Goal: Task Accomplishment & Management: Manage account settings

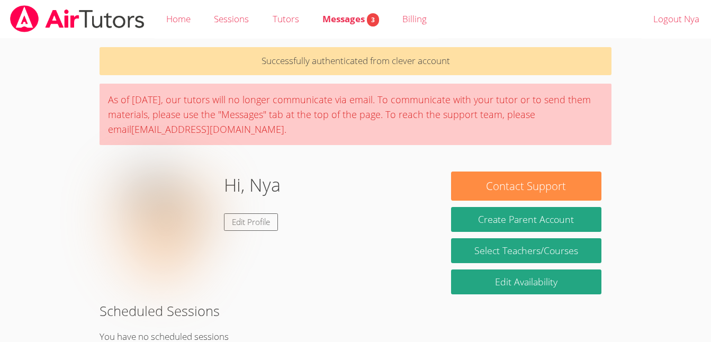
click at [660, 96] on body "Home Sessions Tutors Messages 3 Billing Logout Nya Successfully authenticated f…" at bounding box center [355, 171] width 711 height 342
click at [354, 19] on span "Messages 3" at bounding box center [351, 19] width 57 height 12
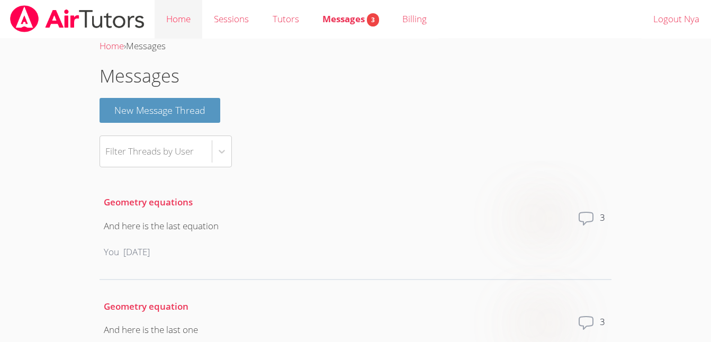
click at [172, 23] on link "Home" at bounding box center [179, 19] width 48 height 39
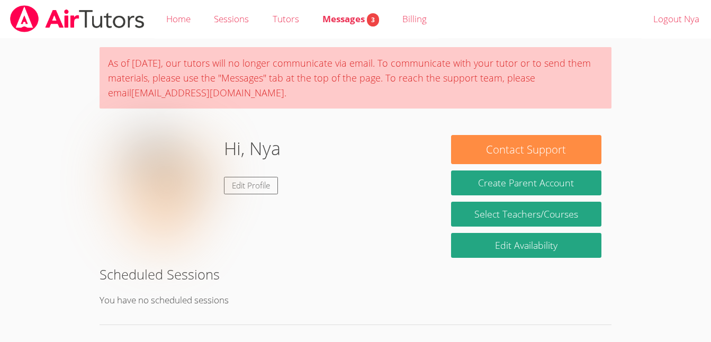
click at [244, 21] on link "Sessions" at bounding box center [231, 19] width 58 height 39
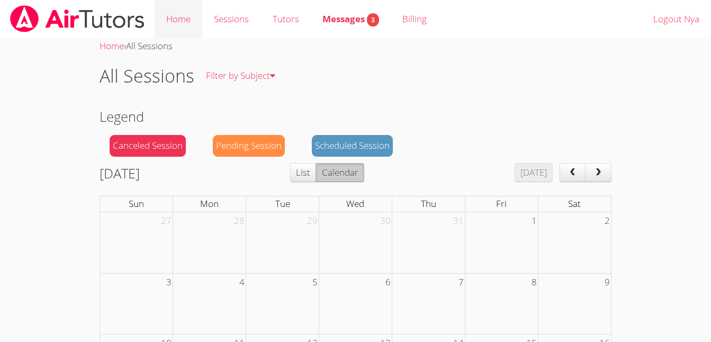
click at [172, 22] on link "Home" at bounding box center [179, 19] width 48 height 39
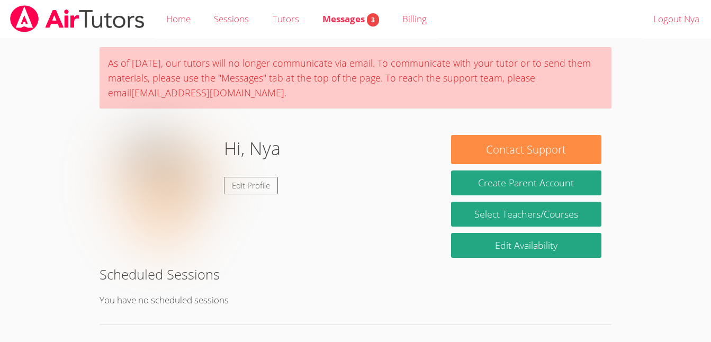
scroll to position [162, 0]
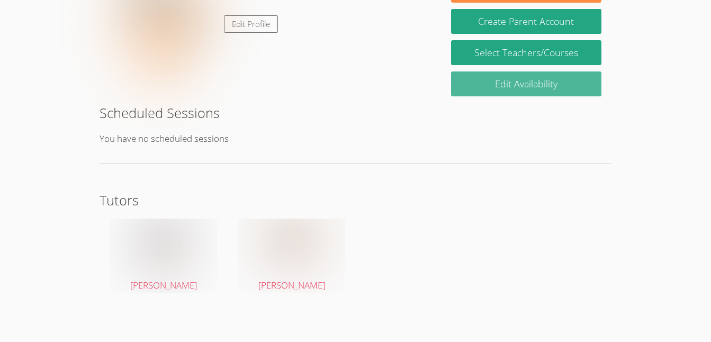
click at [515, 80] on link "Edit Availability" at bounding box center [526, 83] width 150 height 25
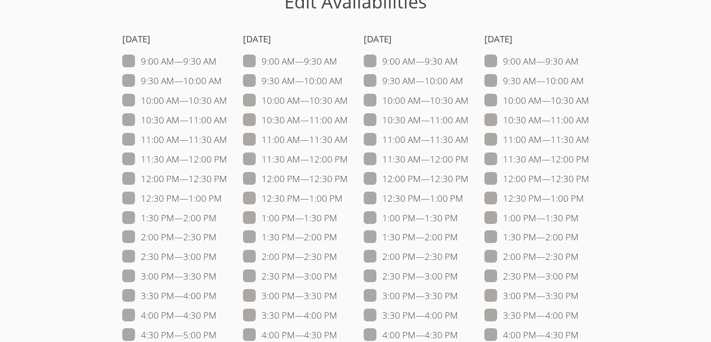
scroll to position [74, 0]
click at [227, 160] on span at bounding box center [227, 160] width 0 height 12
click at [227, 160] on input "11:30 AM — 12:00 PM" at bounding box center [231, 157] width 9 height 9
checkbox input "true"
click at [589, 162] on span at bounding box center [589, 160] width 0 height 12
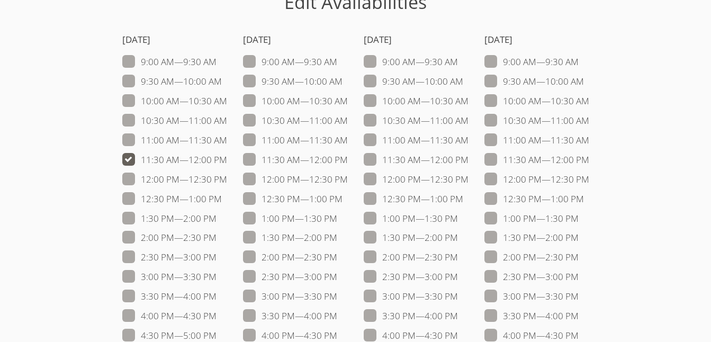
click at [589, 162] on input "11:30 AM — 12:00 PM" at bounding box center [593, 157] width 9 height 9
click at [589, 158] on span at bounding box center [589, 160] width 0 height 12
click at [589, 158] on input "11:30 AM — 12:00 PM" at bounding box center [593, 157] width 9 height 9
checkbox input "false"
click at [132, 176] on label "12:00 PM — 12:30 PM" at bounding box center [174, 180] width 105 height 14
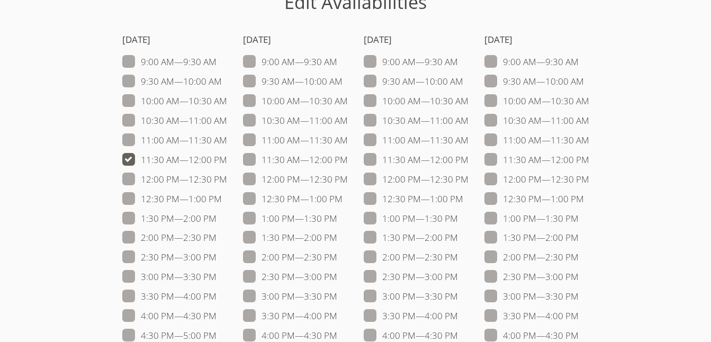
click at [227, 176] on input "12:00 PM — 12:30 PM" at bounding box center [231, 177] width 9 height 9
checkbox input "true"
click at [227, 160] on span at bounding box center [227, 160] width 0 height 12
click at [227, 160] on input "11:30 AM — 12:00 PM" at bounding box center [231, 157] width 9 height 9
checkbox input "false"
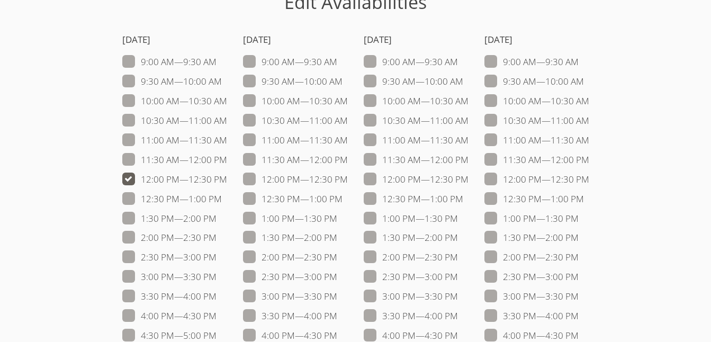
click at [348, 177] on span at bounding box center [348, 179] width 0 height 12
click at [348, 177] on input "12:00 PM — 12:30 PM" at bounding box center [352, 177] width 9 height 9
checkbox input "true"
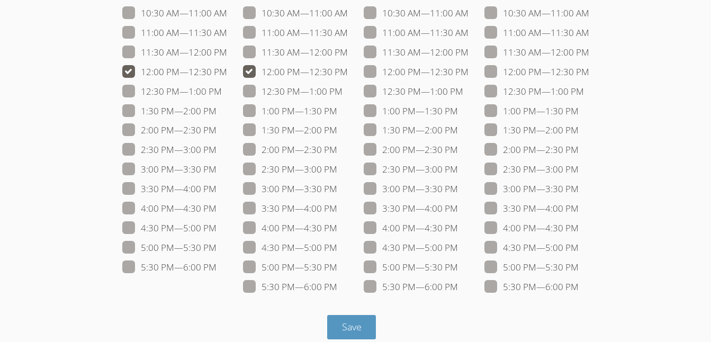
scroll to position [194, 0]
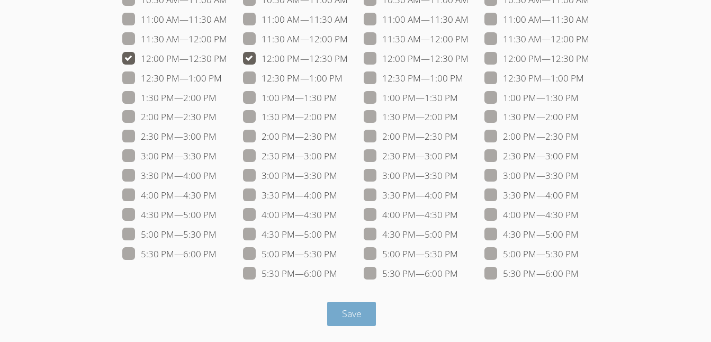
click at [357, 312] on span "Save" at bounding box center [352, 313] width 20 height 13
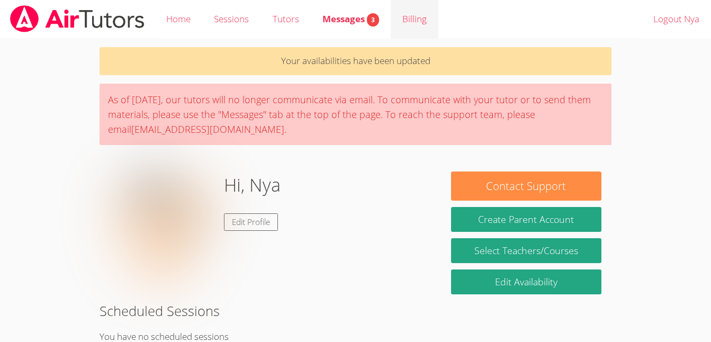
click at [421, 27] on link "Billing" at bounding box center [415, 19] width 48 height 39
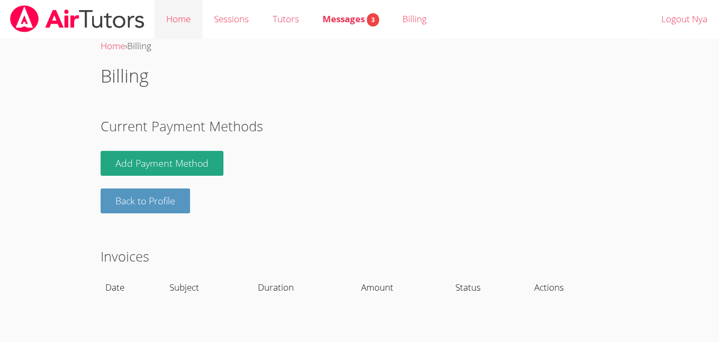
click at [177, 24] on link "Home" at bounding box center [179, 19] width 48 height 39
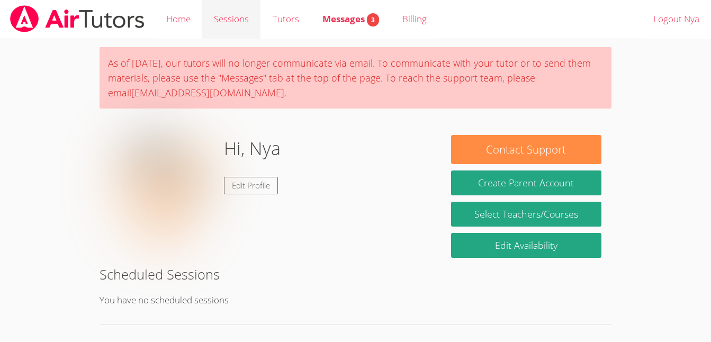
click at [227, 25] on link "Sessions" at bounding box center [231, 19] width 58 height 39
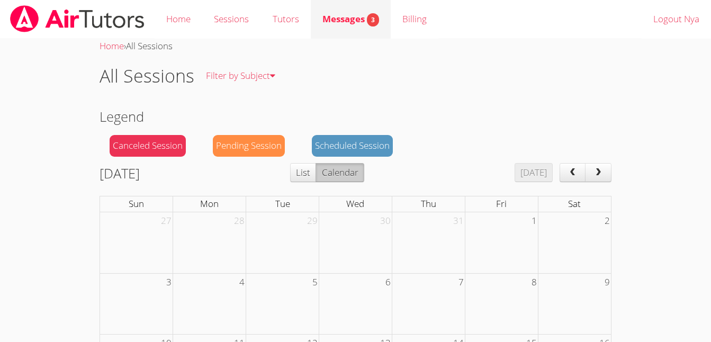
click at [362, 17] on span "Messages 3" at bounding box center [351, 19] width 57 height 12
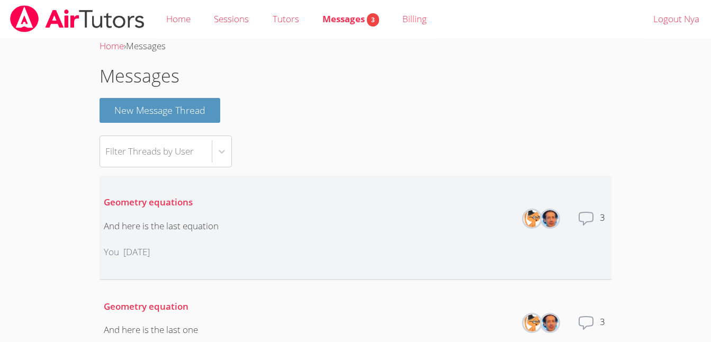
click at [578, 224] on icon at bounding box center [586, 218] width 17 height 17
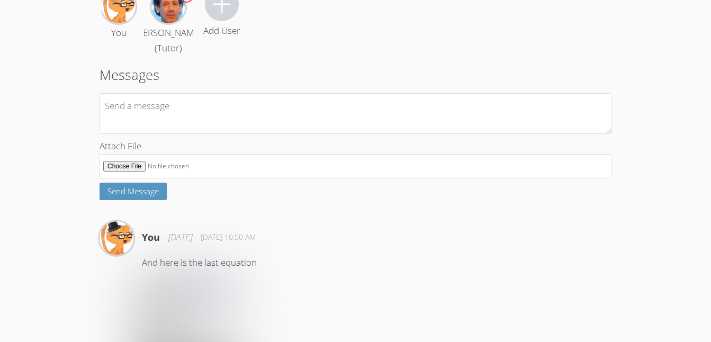
scroll to position [119, 0]
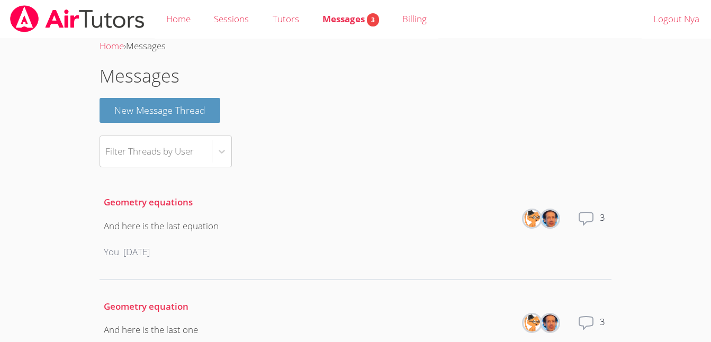
click at [73, 17] on img at bounding box center [77, 18] width 137 height 27
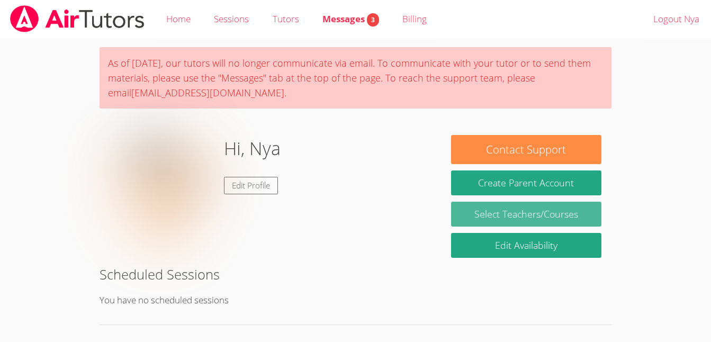
click at [528, 222] on link "Select Teachers/Courses" at bounding box center [526, 214] width 150 height 25
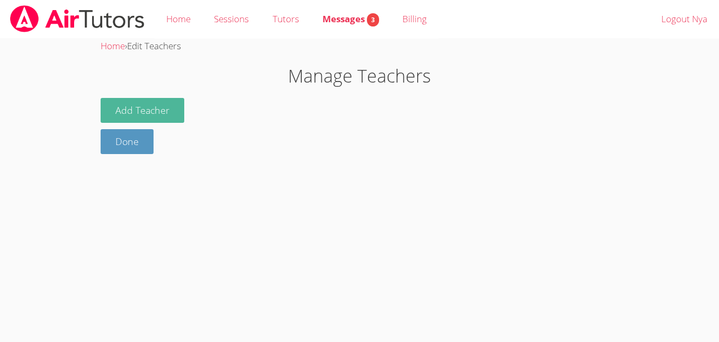
click at [161, 116] on button "Add Teacher" at bounding box center [143, 110] width 84 height 25
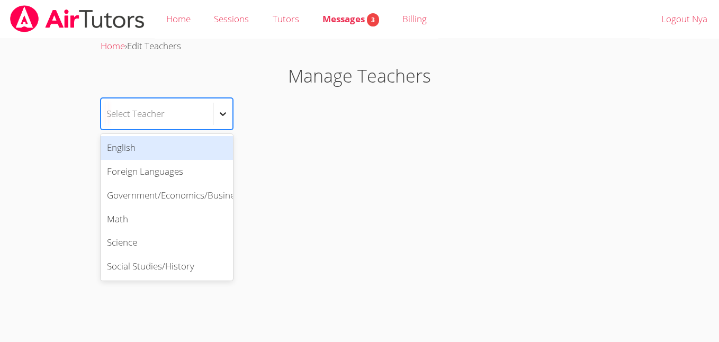
click at [213, 116] on div at bounding box center [222, 113] width 19 height 19
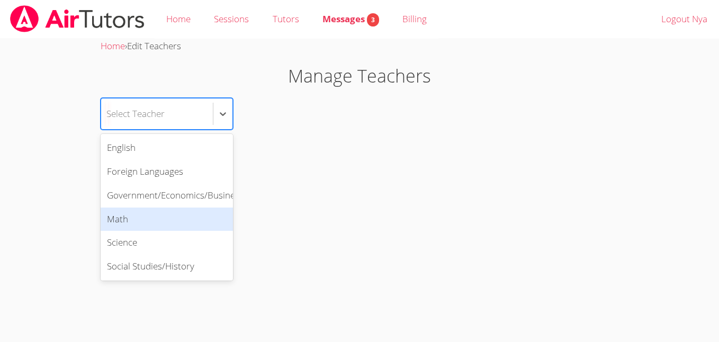
click at [210, 221] on div "Math" at bounding box center [167, 220] width 132 height 24
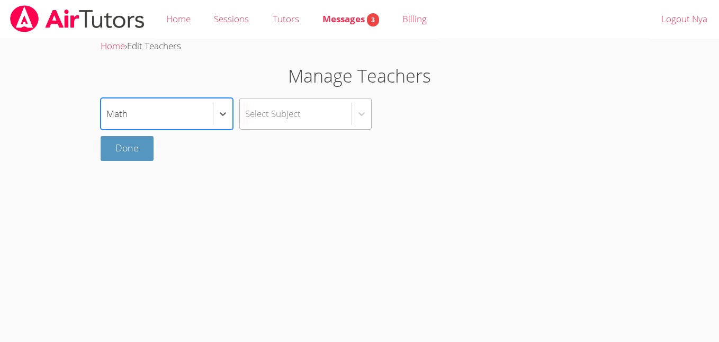
click at [321, 99] on div "Select Subject" at bounding box center [296, 114] width 112 height 31
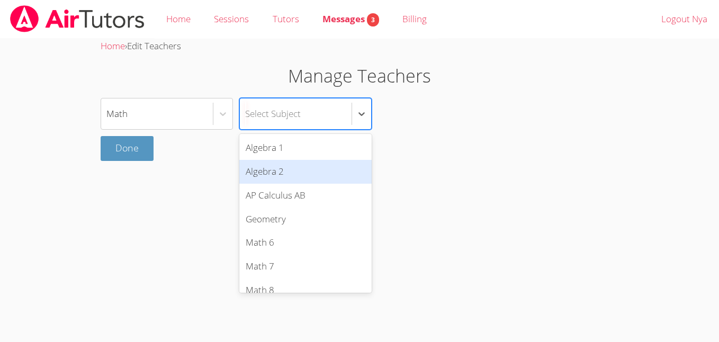
click at [335, 167] on div "Algebra 2" at bounding box center [305, 172] width 132 height 24
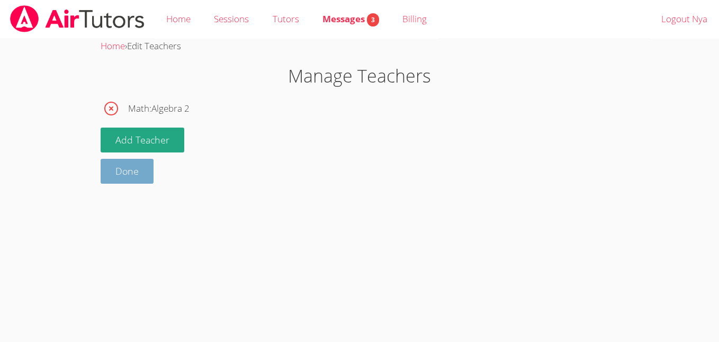
click at [135, 176] on link "Done" at bounding box center [127, 171] width 53 height 25
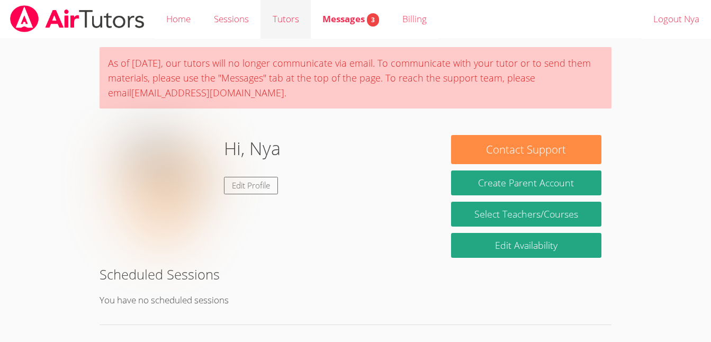
click at [272, 16] on link "Tutors" at bounding box center [286, 19] width 50 height 39
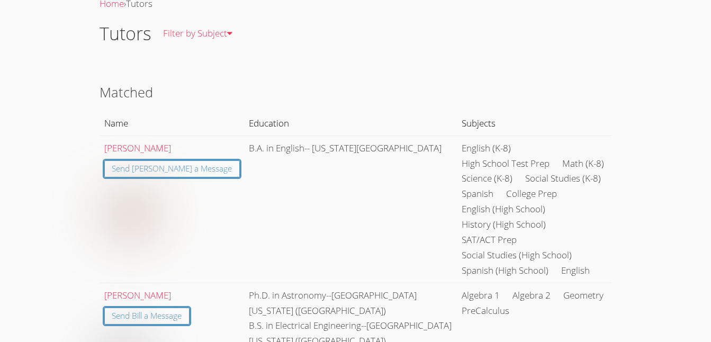
scroll to position [29, 0]
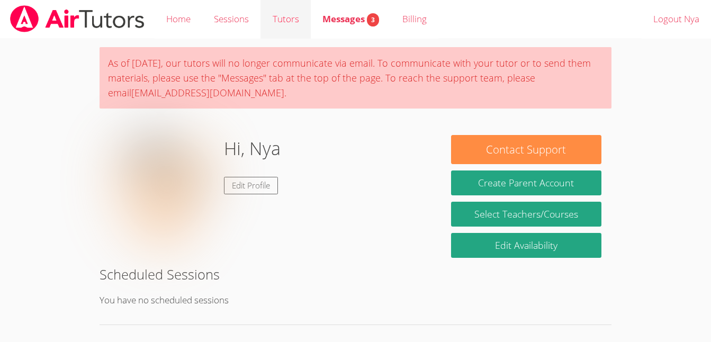
click at [266, 24] on link "Tutors" at bounding box center [286, 19] width 50 height 39
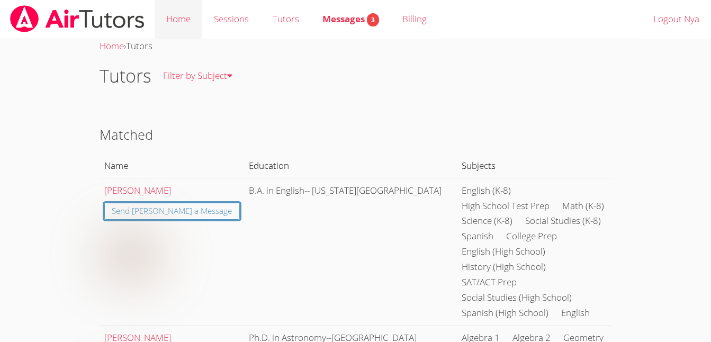
click at [170, 20] on link "Home" at bounding box center [179, 19] width 48 height 39
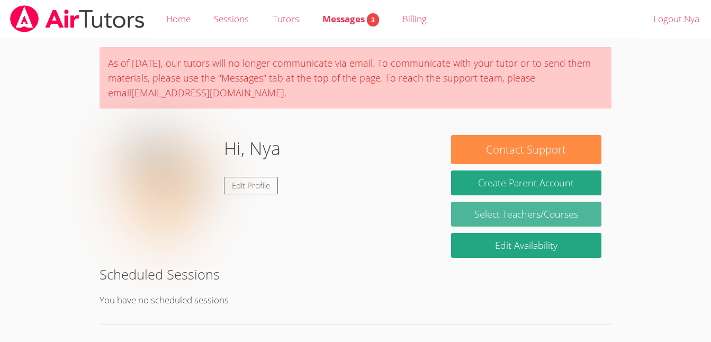
click at [528, 217] on link "Select Teachers/Courses" at bounding box center [526, 214] width 150 height 25
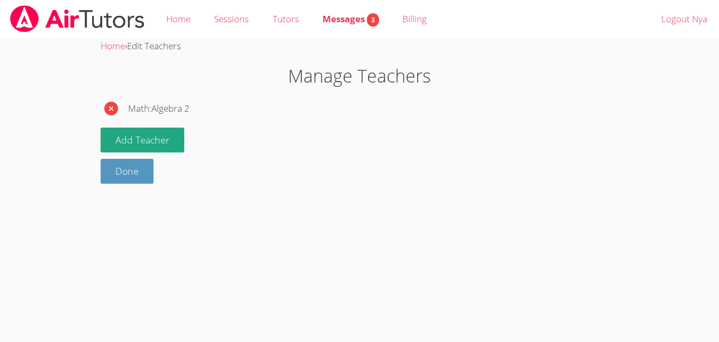
click at [107, 111] on icon "button" at bounding box center [111, 109] width 14 height 14
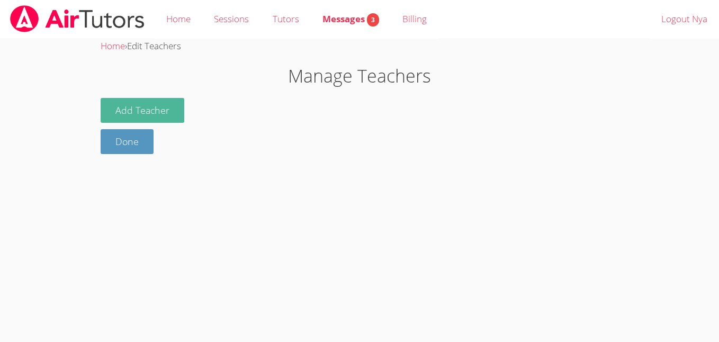
click at [124, 111] on button "Add Teacher" at bounding box center [143, 110] width 84 height 25
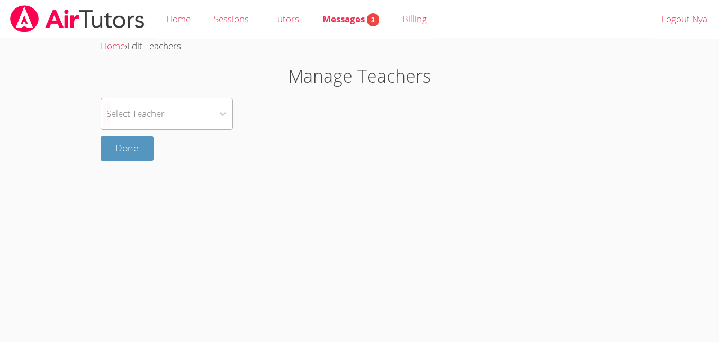
click at [202, 126] on div "Select Teacher" at bounding box center [157, 114] width 112 height 31
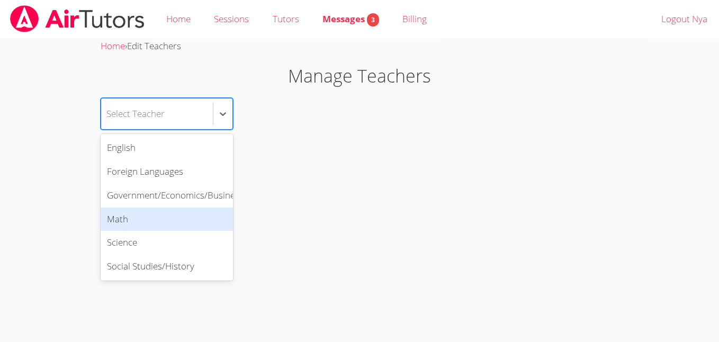
click at [164, 222] on div "Math" at bounding box center [167, 220] width 132 height 24
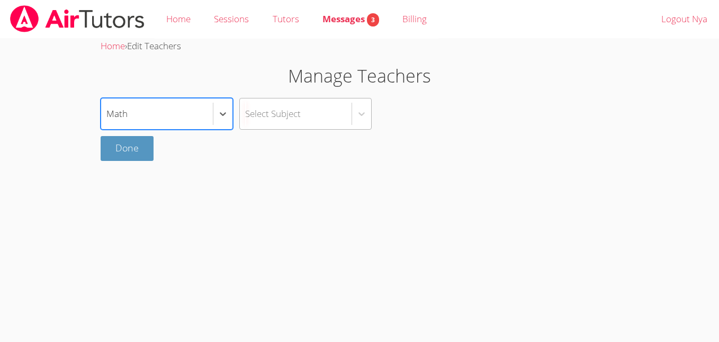
click at [338, 101] on div "Select Subject" at bounding box center [296, 114] width 112 height 31
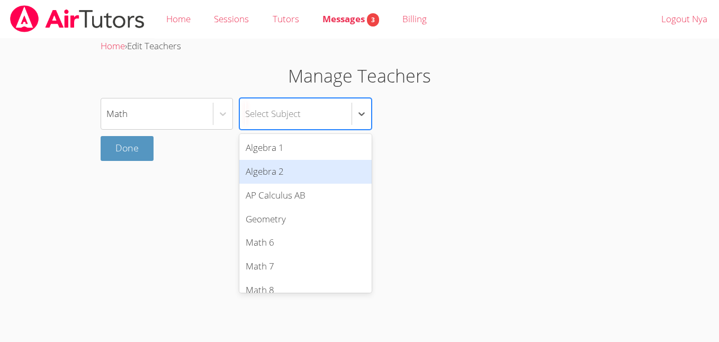
click at [318, 167] on div "Algebra 2" at bounding box center [305, 172] width 132 height 24
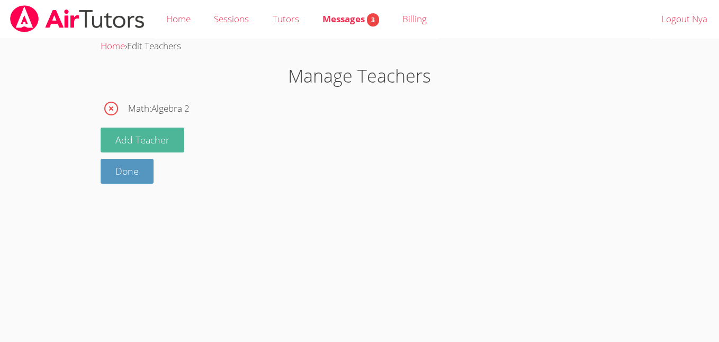
click at [111, 149] on button "Add Teacher" at bounding box center [143, 140] width 84 height 25
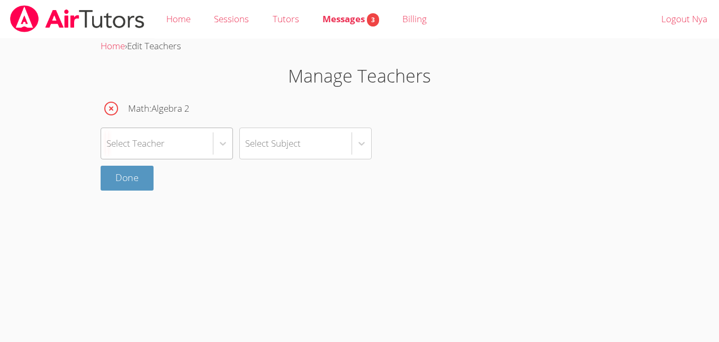
click at [146, 144] on div "Select Teacher" at bounding box center [135, 143] width 58 height 15
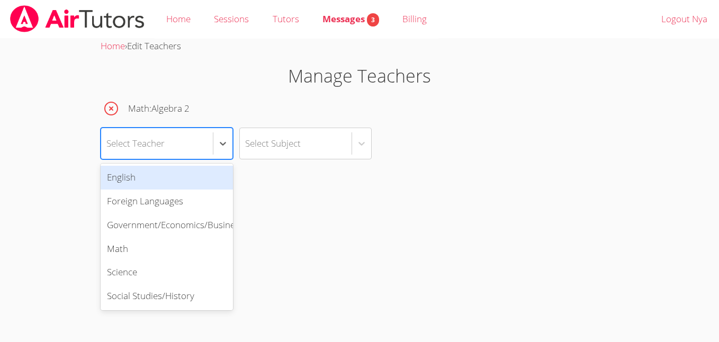
click at [371, 183] on div "Done" at bounding box center [360, 178] width 518 height 25
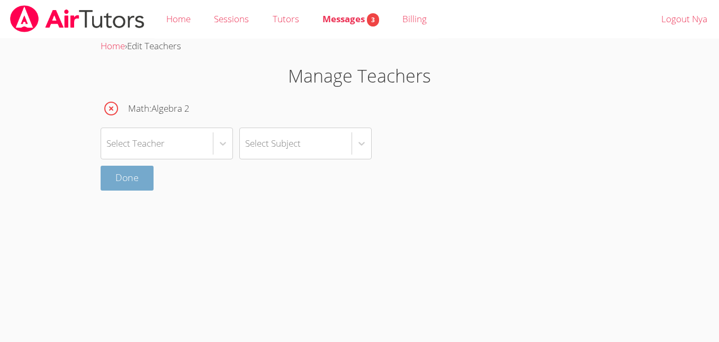
click at [147, 177] on link "Done" at bounding box center [127, 178] width 53 height 25
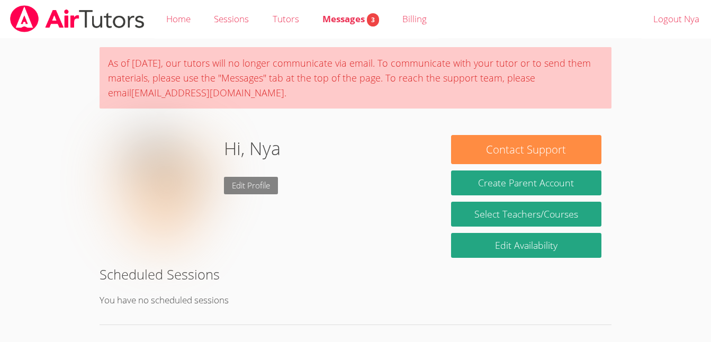
click at [257, 184] on link "Edit Profile" at bounding box center [251, 185] width 54 height 17
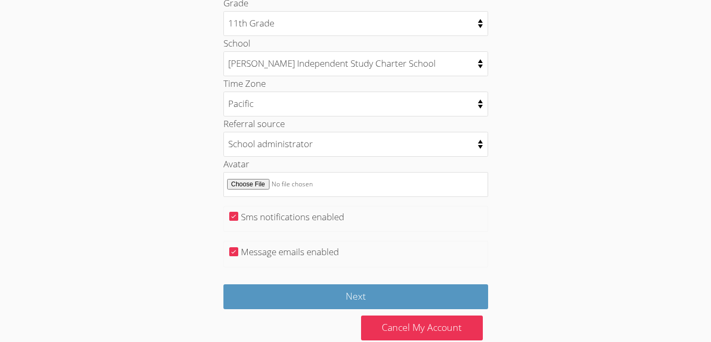
scroll to position [551, 0]
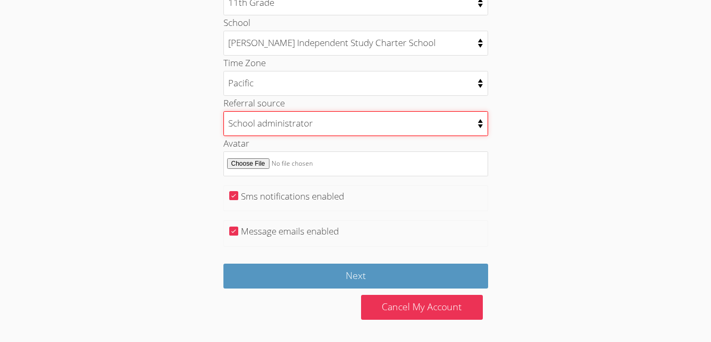
click at [347, 122] on select "College counselor Educational consultant Facebook Family referral Newspaper Sch…" at bounding box center [355, 123] width 265 height 25
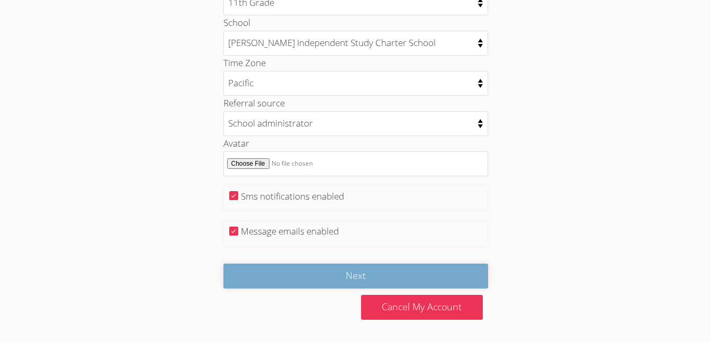
click at [284, 282] on input "Next" at bounding box center [355, 276] width 265 height 25
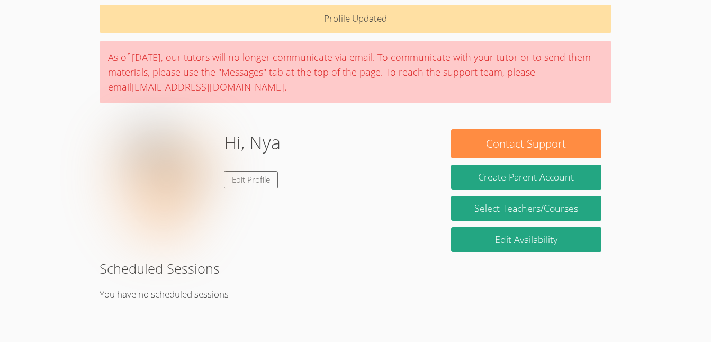
scroll to position [198, 0]
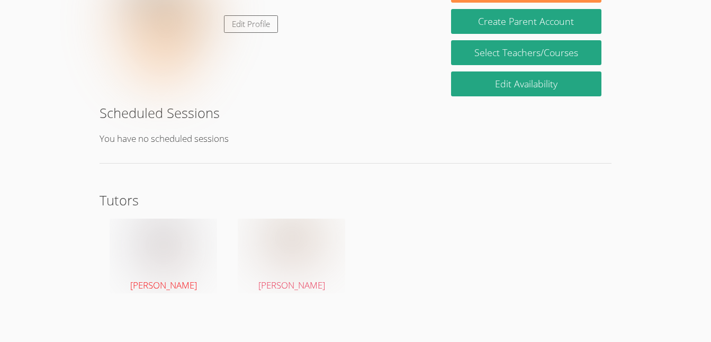
click at [182, 280] on span "[PERSON_NAME]" at bounding box center [163, 285] width 67 height 12
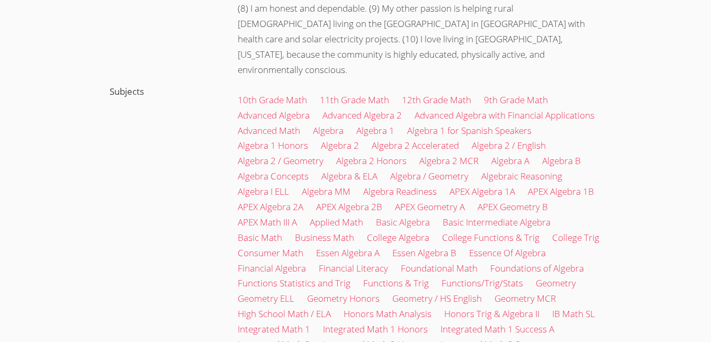
scroll to position [487, 0]
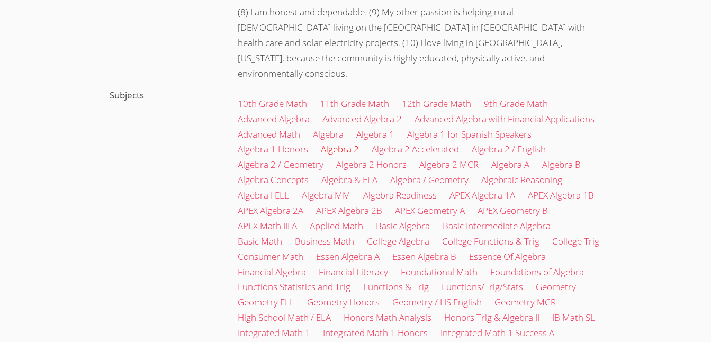
click at [342, 143] on link "Algebra 2" at bounding box center [340, 149] width 38 height 12
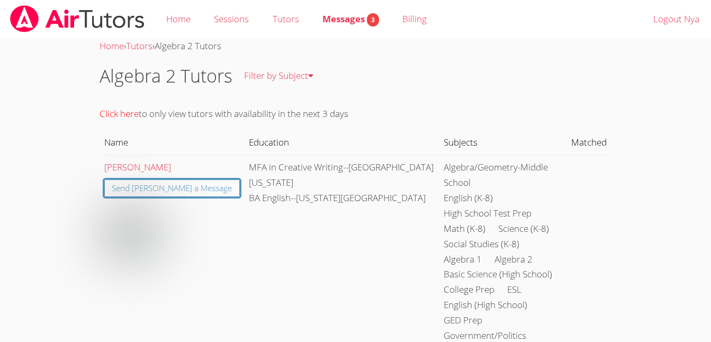
click at [130, 114] on link "Click here" at bounding box center [119, 114] width 39 height 12
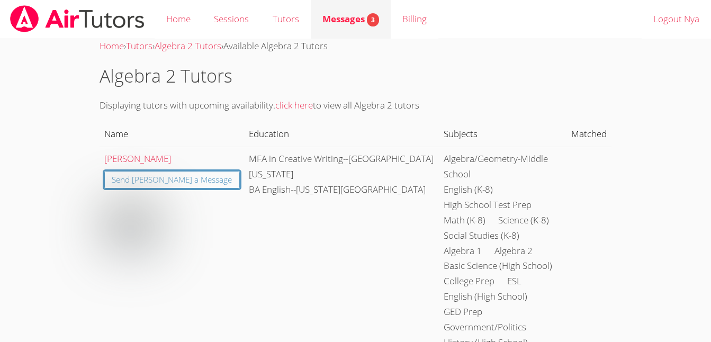
click at [347, 12] on div "Messages 3" at bounding box center [351, 19] width 57 height 15
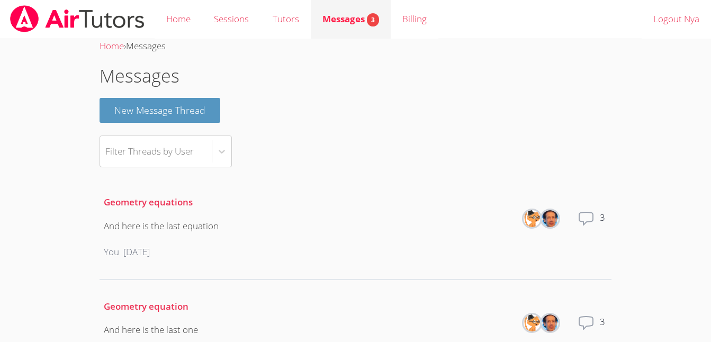
click at [344, 16] on span "Messages 3" at bounding box center [351, 19] width 57 height 12
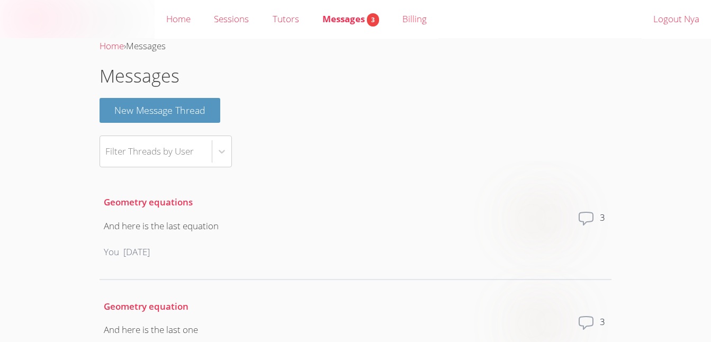
click at [344, 16] on span "Messages 3" at bounding box center [351, 19] width 57 height 12
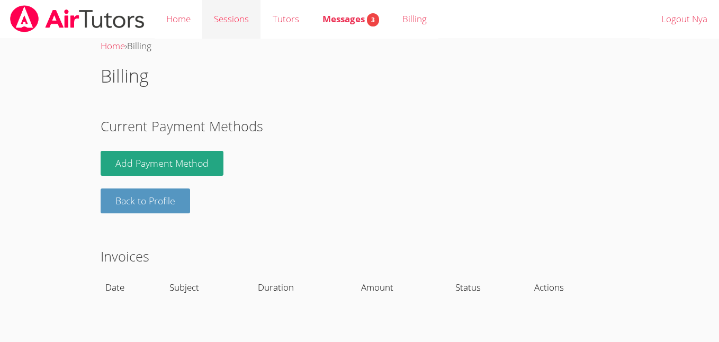
click at [220, 16] on link "Sessions" at bounding box center [231, 19] width 58 height 39
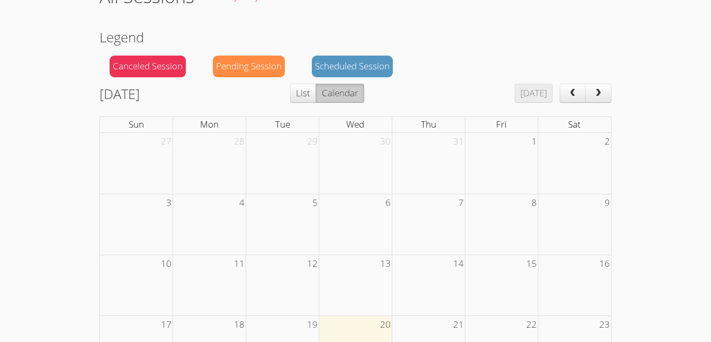
scroll to position [84, 0]
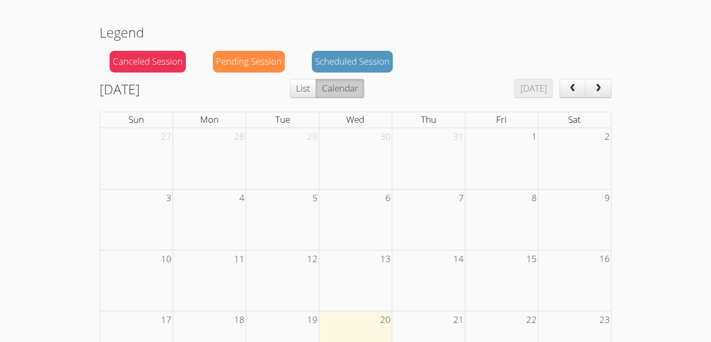
click at [344, 88] on button "Calendar" at bounding box center [340, 88] width 48 height 19
click at [316, 89] on button "List" at bounding box center [303, 88] width 26 height 19
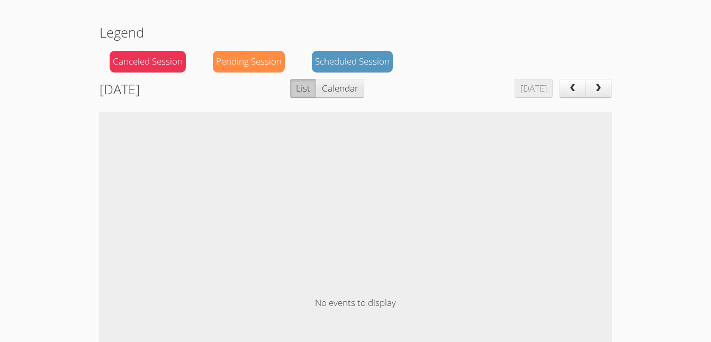
click at [358, 86] on button "Calendar" at bounding box center [340, 88] width 48 height 19
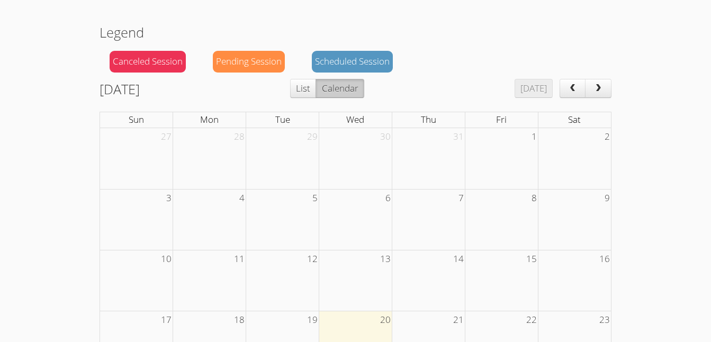
click at [350, 332] on td at bounding box center [355, 341] width 73 height 61
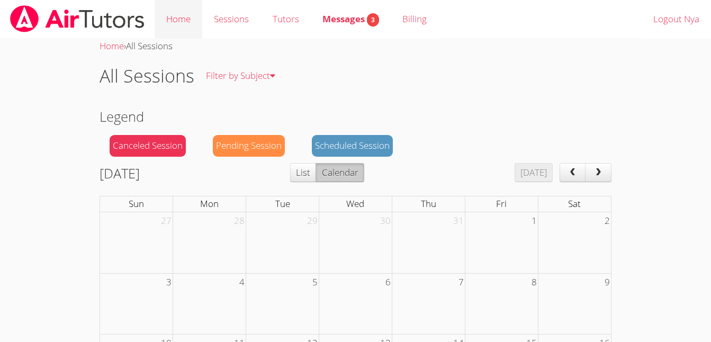
click at [157, 13] on link "Home" at bounding box center [179, 19] width 48 height 39
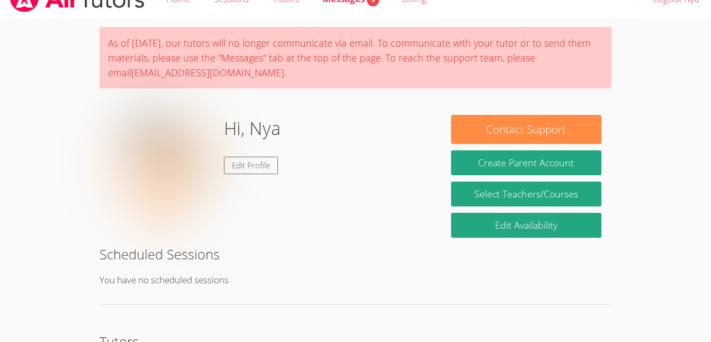
scroll to position [8, 0]
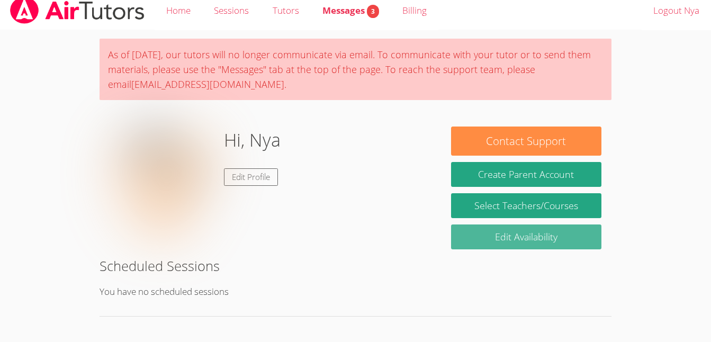
click at [522, 226] on link "Edit Availability" at bounding box center [526, 237] width 150 height 25
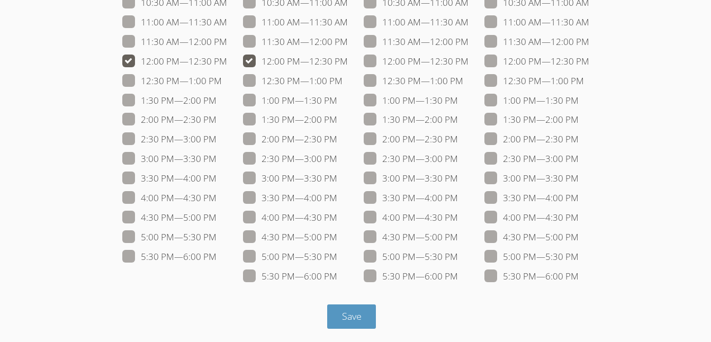
scroll to position [194, 0]
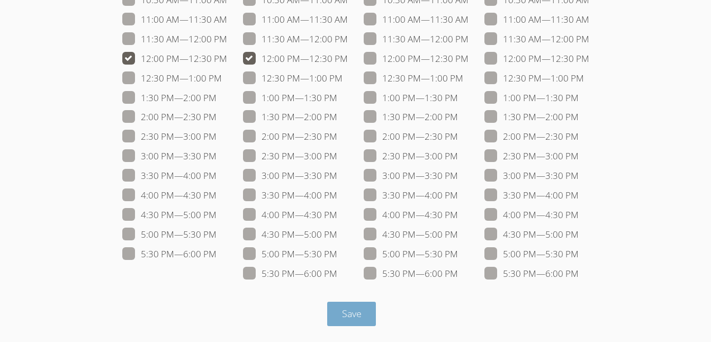
click at [366, 311] on button "Save" at bounding box center [351, 314] width 49 height 25
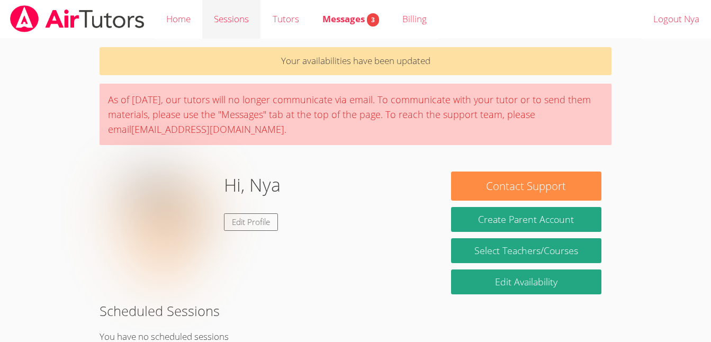
click at [239, 21] on link "Sessions" at bounding box center [231, 19] width 58 height 39
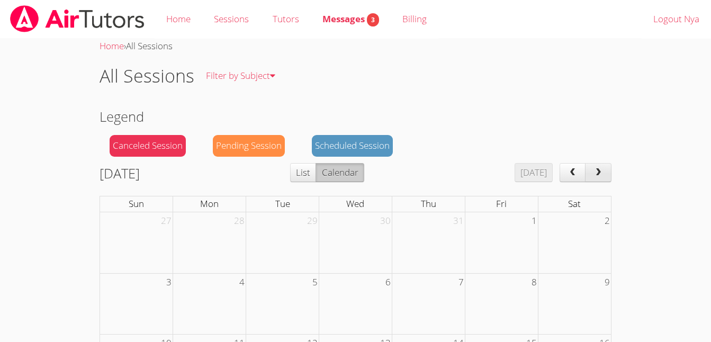
click at [597, 174] on span "next" at bounding box center [598, 172] width 11 height 9
click at [533, 178] on button "[DATE]" at bounding box center [534, 172] width 38 height 19
click at [180, 10] on link "Home" at bounding box center [179, 19] width 48 height 39
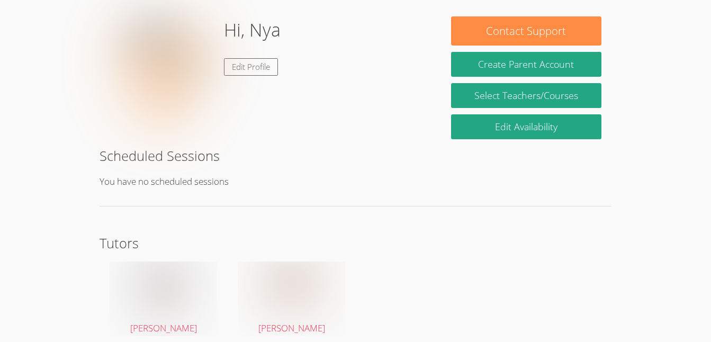
scroll to position [76, 0]
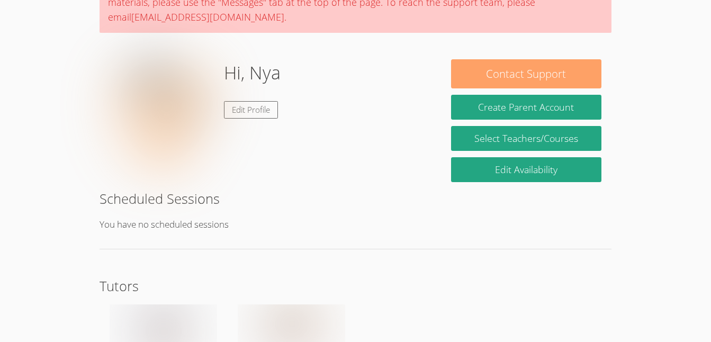
click at [552, 81] on button "Contact Support" at bounding box center [526, 73] width 150 height 29
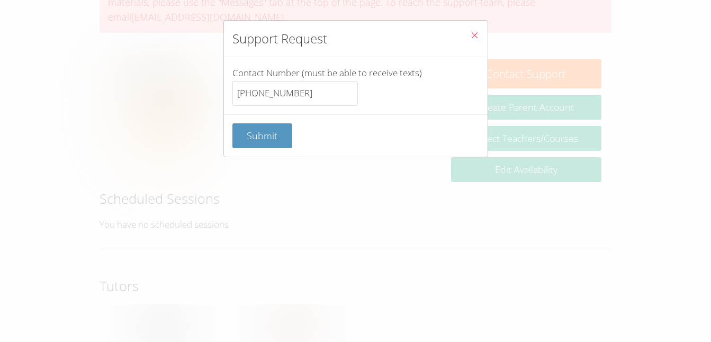
click at [474, 30] on button "Close" at bounding box center [475, 37] width 26 height 32
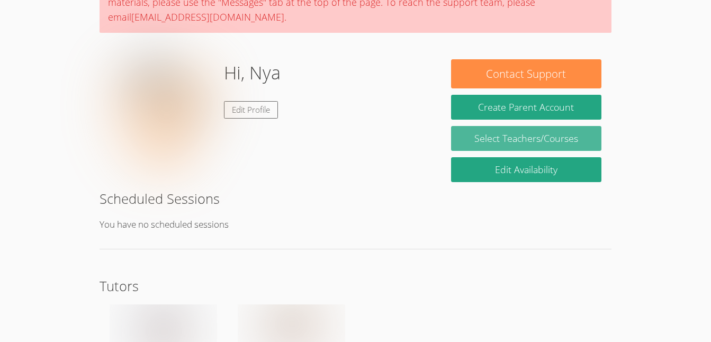
click at [538, 133] on link "Select Teachers/Courses" at bounding box center [526, 138] width 150 height 25
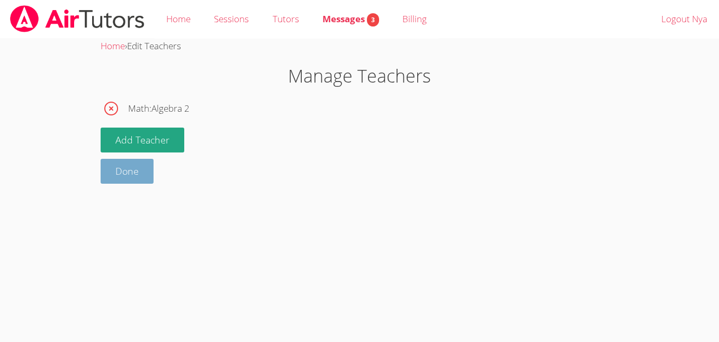
click at [123, 175] on link "Done" at bounding box center [127, 171] width 53 height 25
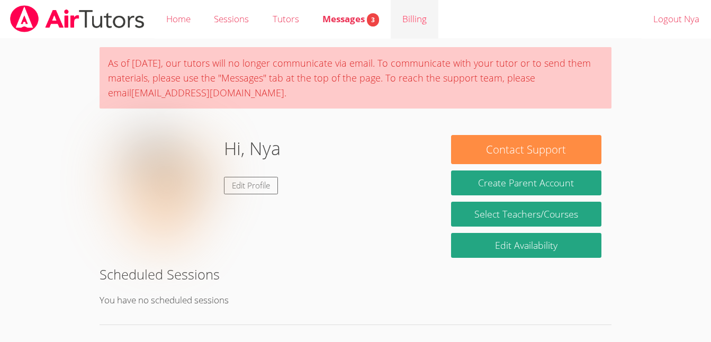
click at [410, 17] on link "Billing" at bounding box center [415, 19] width 48 height 39
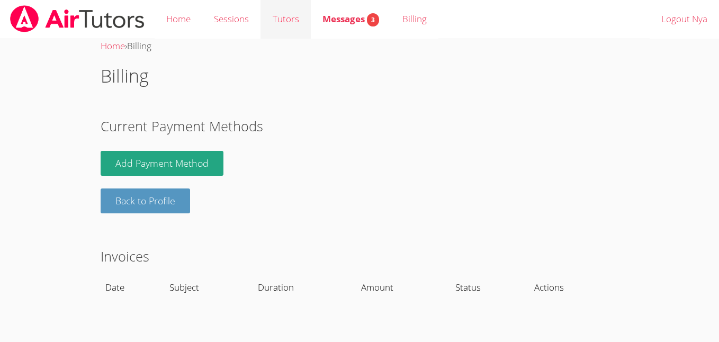
click at [280, 20] on link "Tutors" at bounding box center [286, 19] width 50 height 39
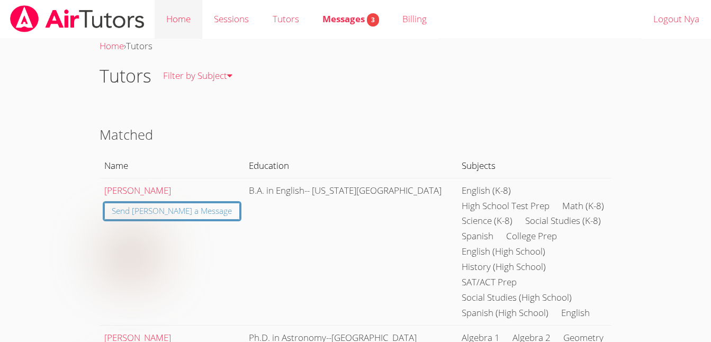
click at [178, 12] on link "Home" at bounding box center [179, 19] width 48 height 39
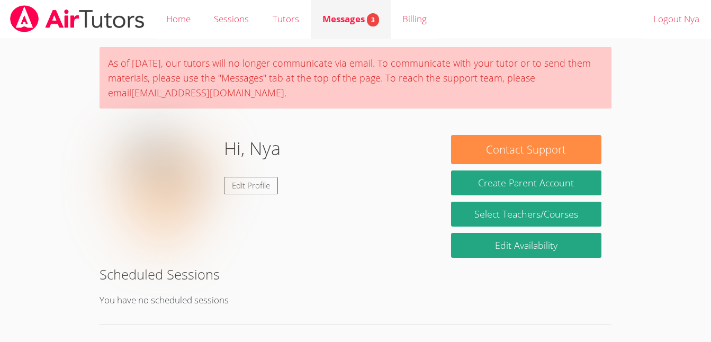
click at [369, 13] on span "Messages 3" at bounding box center [351, 19] width 57 height 12
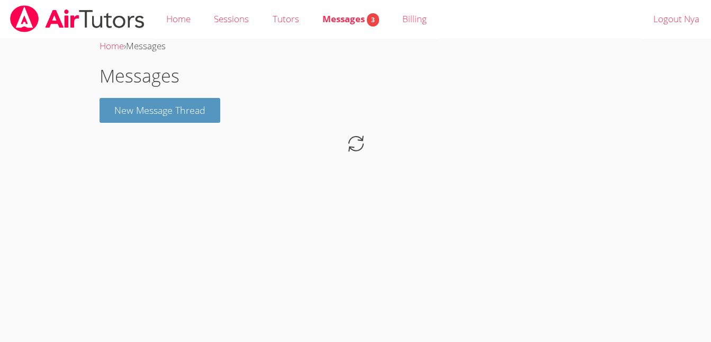
drag, startPoint x: 719, startPoint y: 105, endPoint x: 720, endPoint y: 124, distance: 18.6
click at [711, 124] on html "Home Sessions Tutors Messages 3 Billing Logout Nya Home › Messages Messages New…" at bounding box center [355, 171] width 711 height 342
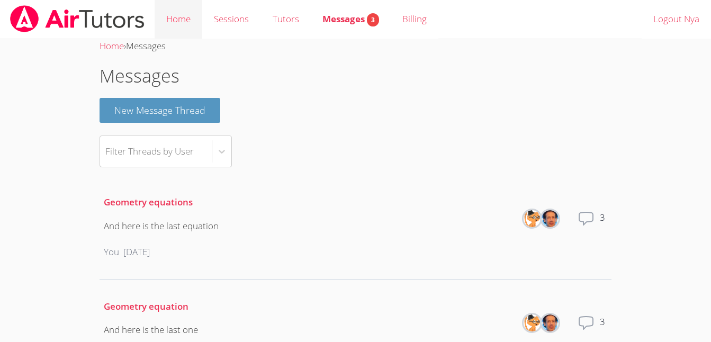
click at [172, 18] on link "Home" at bounding box center [179, 19] width 48 height 39
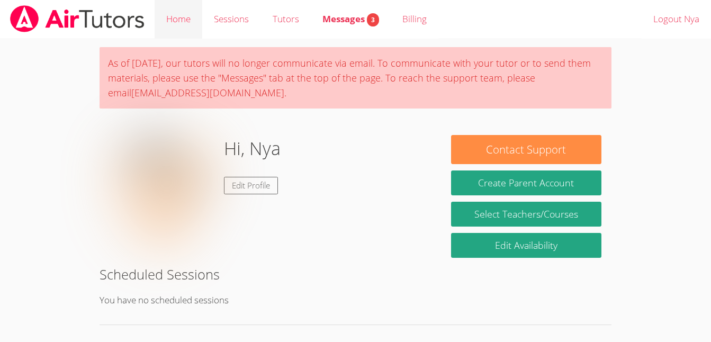
click at [189, 26] on link "Home" at bounding box center [179, 19] width 48 height 39
